Goal: Task Accomplishment & Management: Use online tool/utility

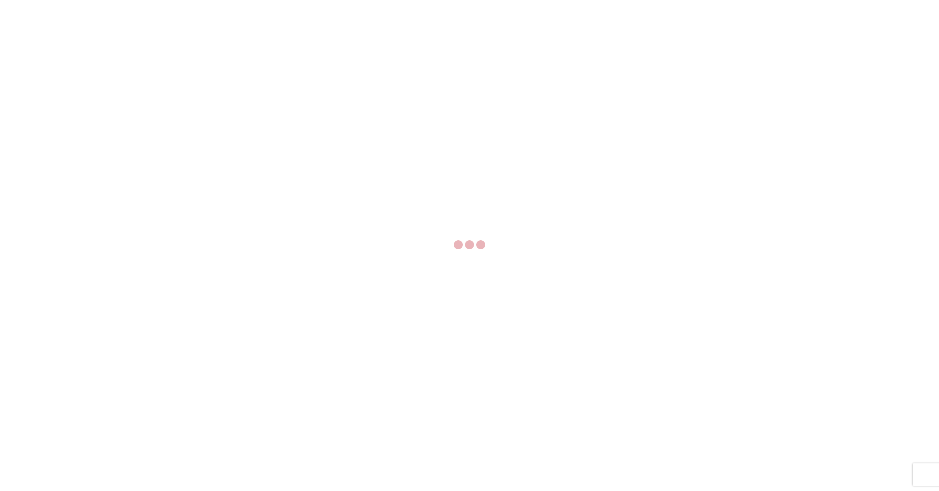
select select "FULL"
select select "LBS"
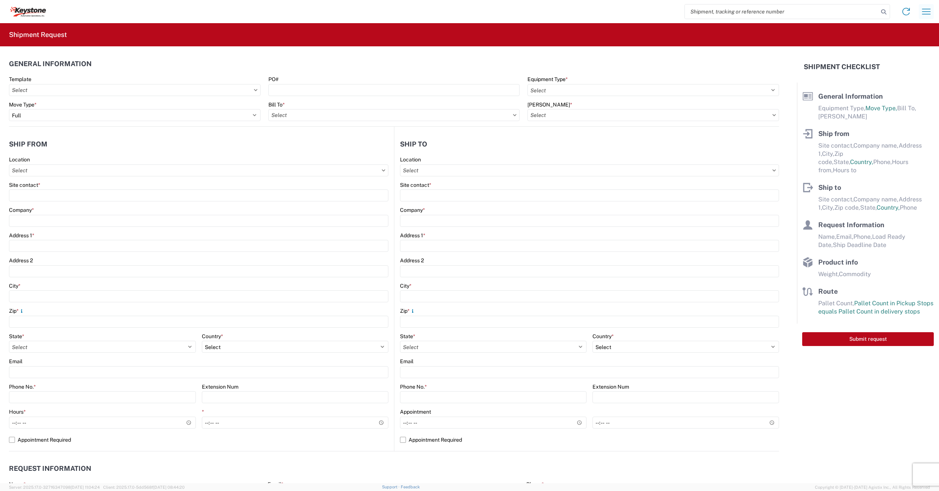
click at [929, 13] on icon "button" at bounding box center [926, 12] width 12 height 12
click at [909, 65] on link "Shipment tracking" at bounding box center [897, 64] width 70 height 15
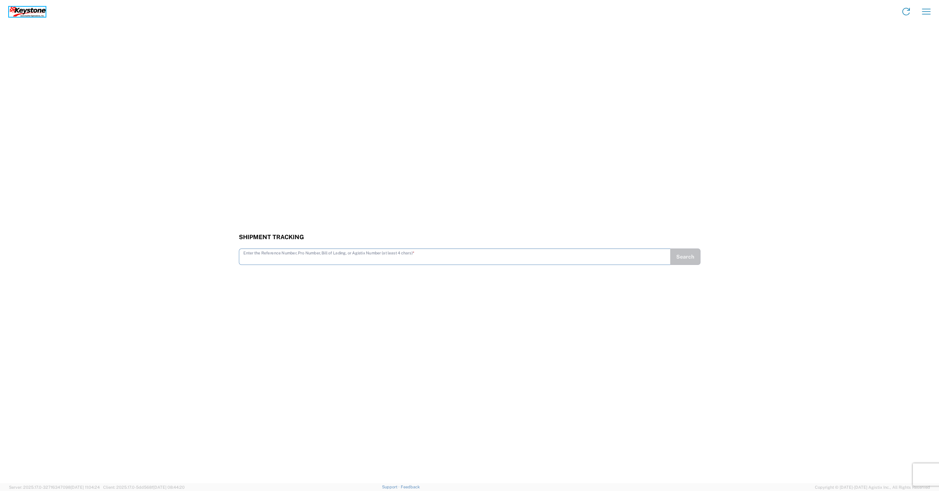
click at [16, 9] on img at bounding box center [27, 12] width 37 height 10
